Goal: Complete application form: Complete application form

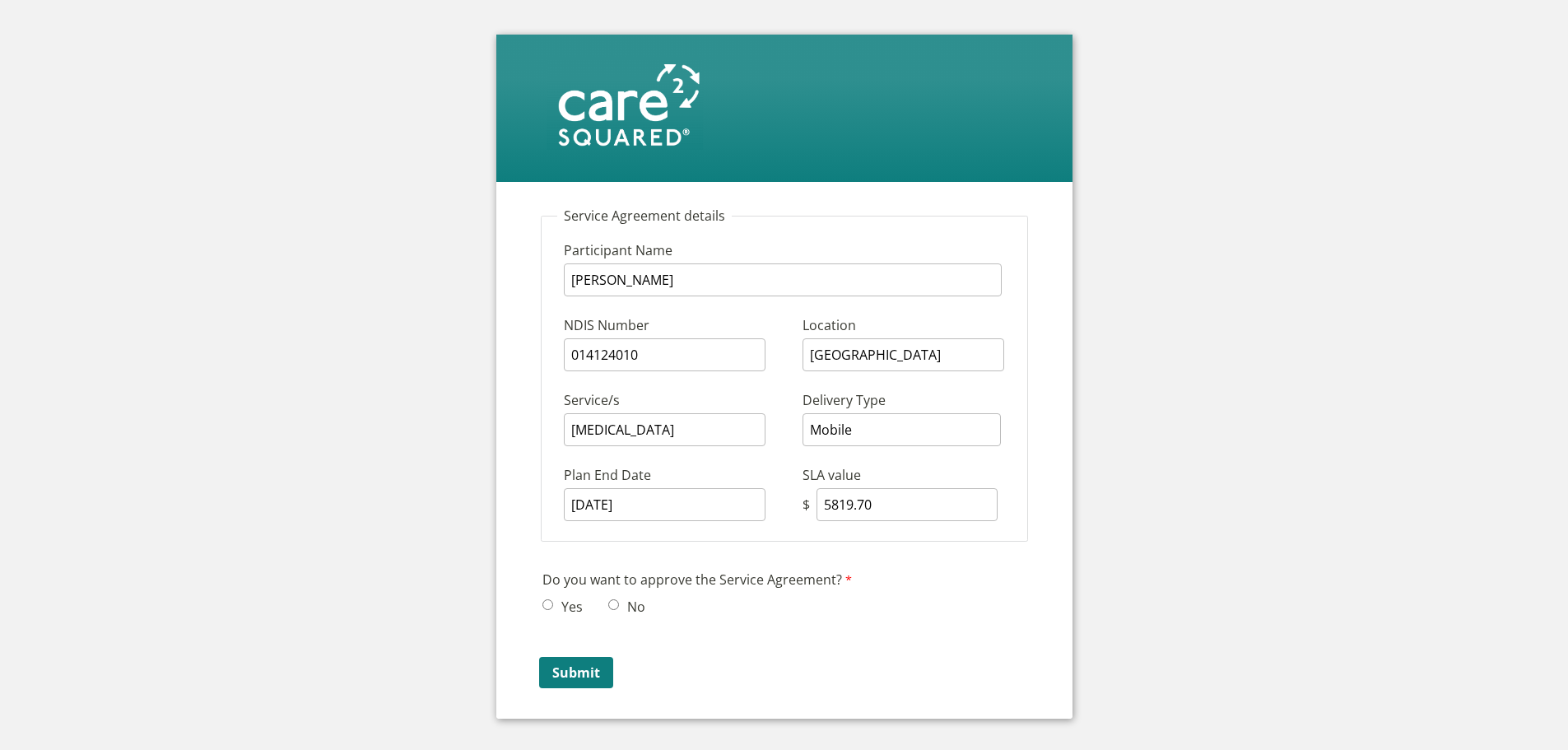
click at [548, 604] on input "Yes" at bounding box center [547, 604] width 10 height 10
radio input "true"
click at [611, 600] on input "No" at bounding box center [612, 604] width 10 height 10
radio input "true"
click at [588, 670] on input "Submit" at bounding box center [576, 672] width 74 height 31
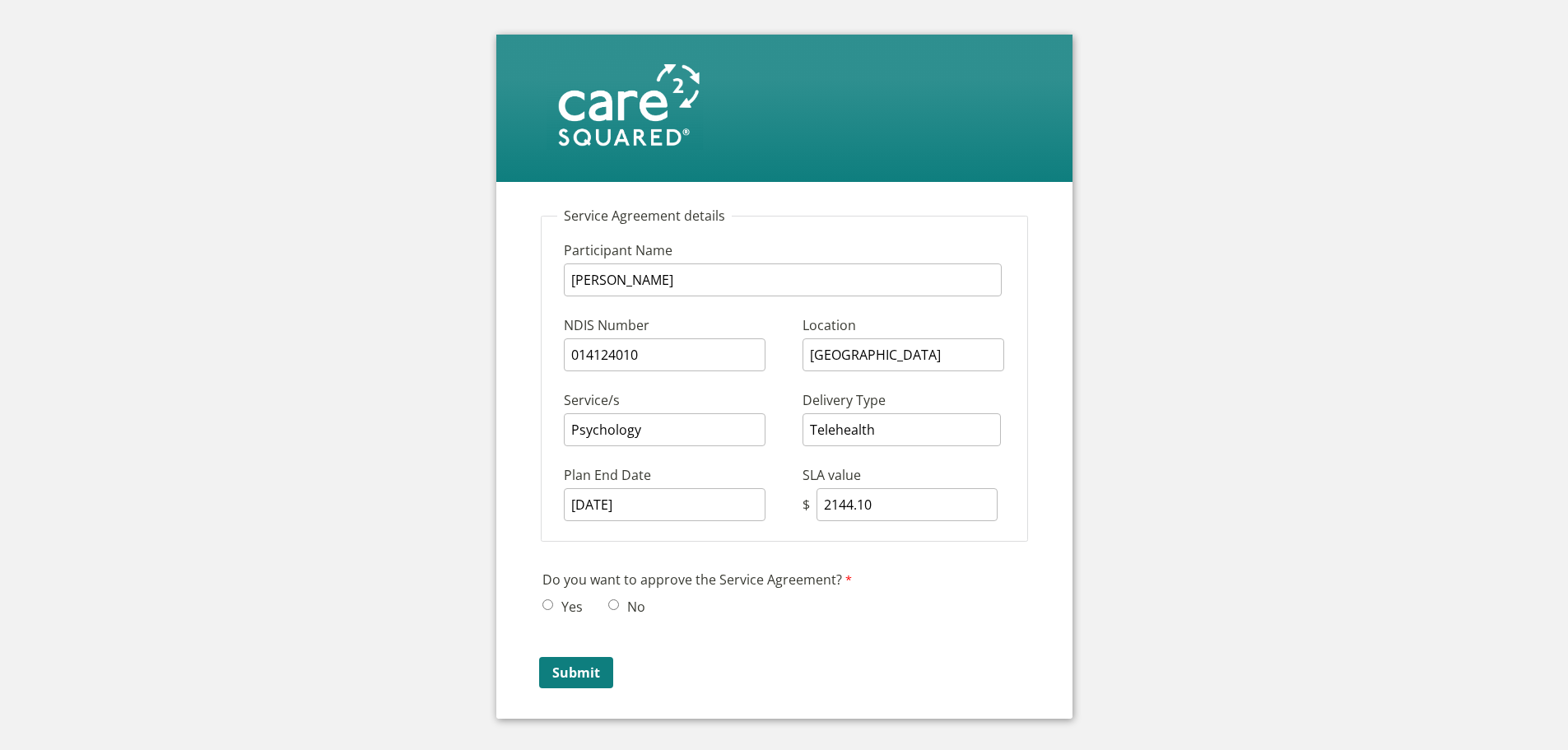
click at [608, 597] on span "No" at bounding box center [631, 606] width 47 height 24
click at [615, 605] on input "No" at bounding box center [612, 604] width 10 height 10
radio input "true"
click at [605, 669] on input "Submit" at bounding box center [576, 672] width 74 height 31
click at [547, 598] on span "Yes" at bounding box center [566, 606] width 50 height 24
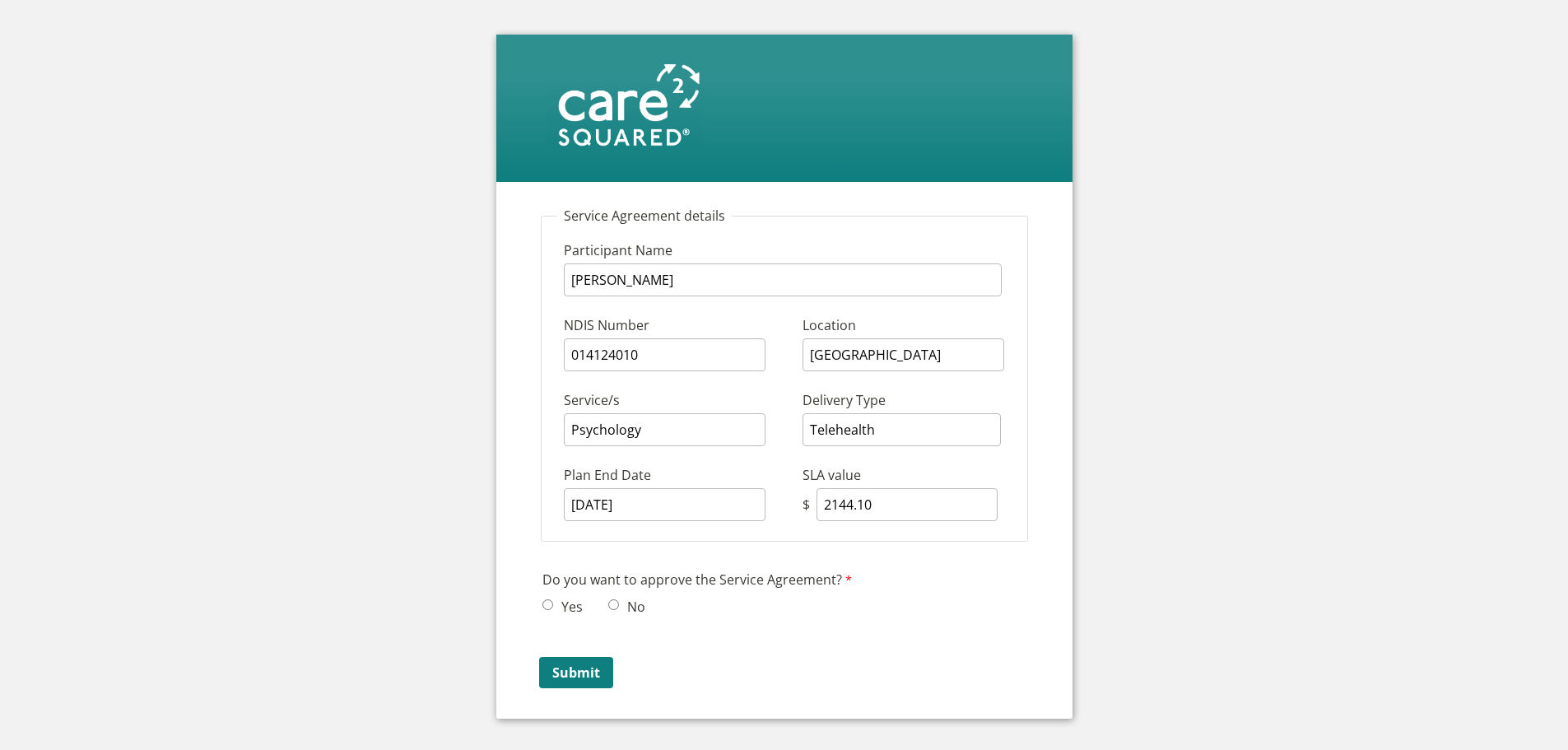
click at [550, 607] on input "Yes" at bounding box center [547, 604] width 10 height 10
radio input "true"
click at [573, 663] on input "Submit" at bounding box center [576, 672] width 74 height 31
